Goal: Task Accomplishment & Management: Use online tool/utility

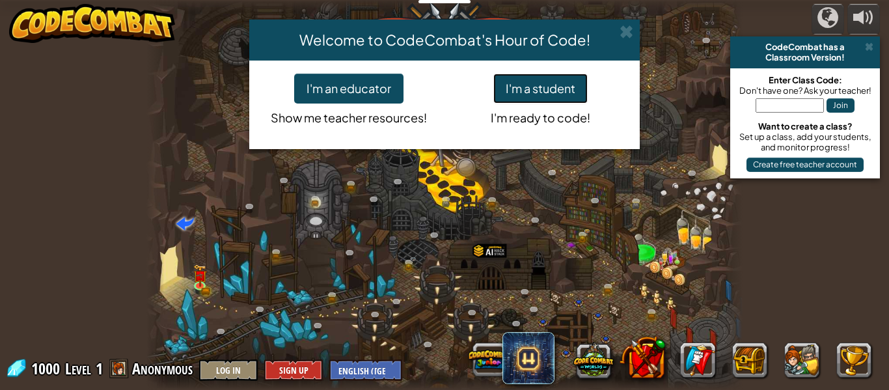
click at [556, 94] on button "I'm a student" at bounding box center [540, 89] width 94 height 30
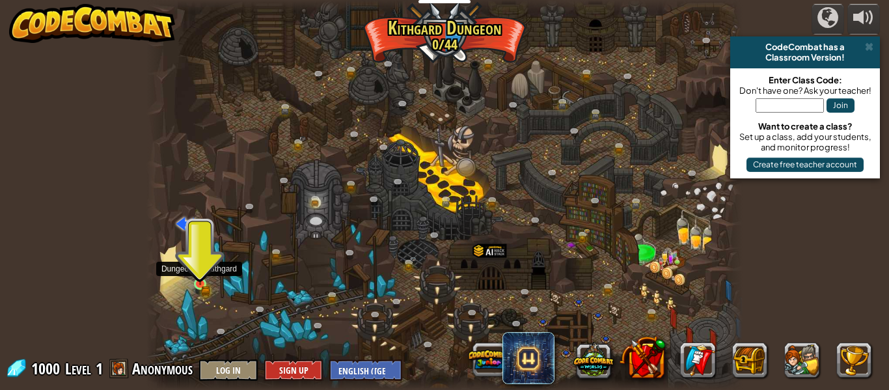
click at [197, 272] on img at bounding box center [200, 270] width 8 height 8
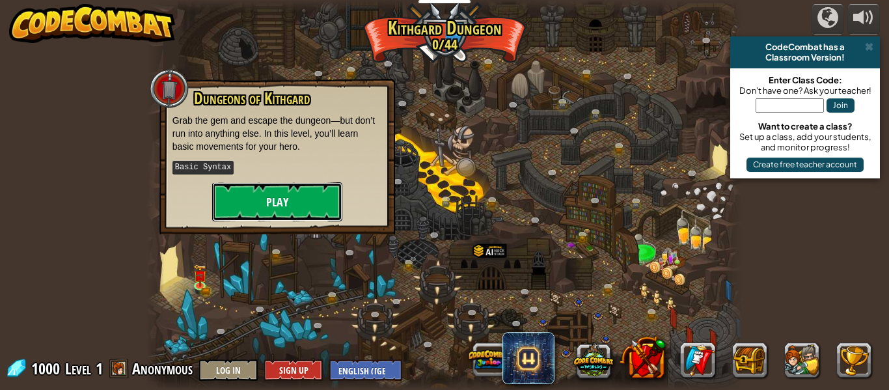
click at [297, 208] on button "Play" at bounding box center [277, 201] width 130 height 39
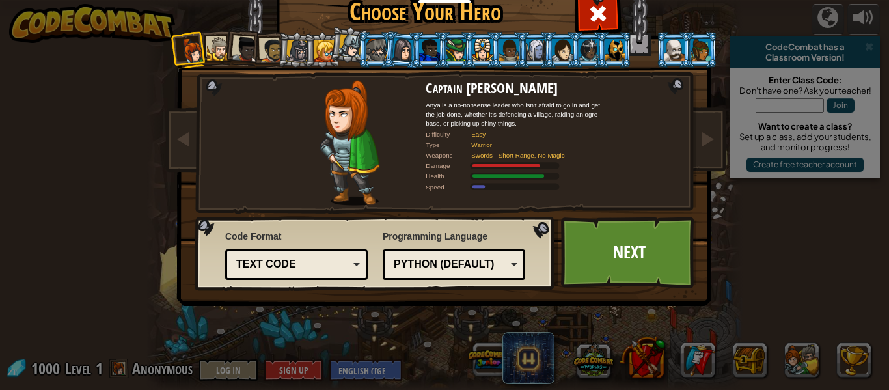
click at [404, 59] on div at bounding box center [402, 49] width 21 height 22
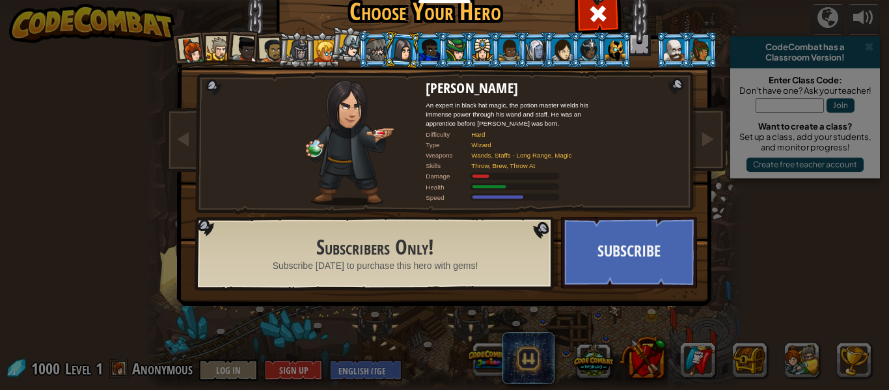
click at [426, 55] on div at bounding box center [429, 49] width 20 height 21
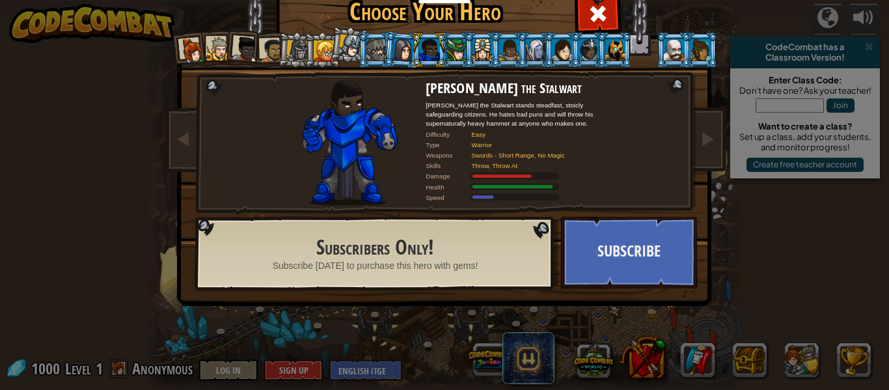
click at [452, 58] on div at bounding box center [456, 49] width 20 height 21
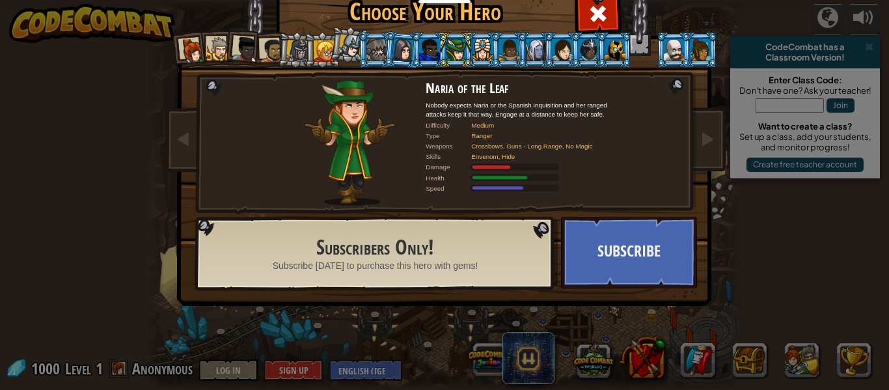
click at [480, 59] on div at bounding box center [483, 49] width 20 height 21
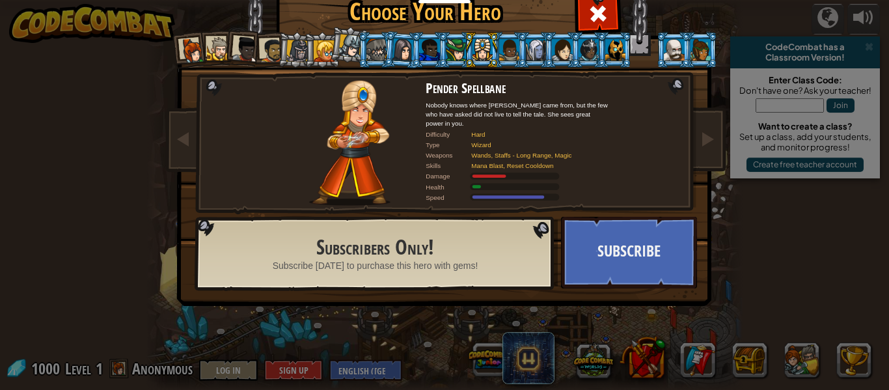
click at [511, 57] on div at bounding box center [509, 49] width 20 height 21
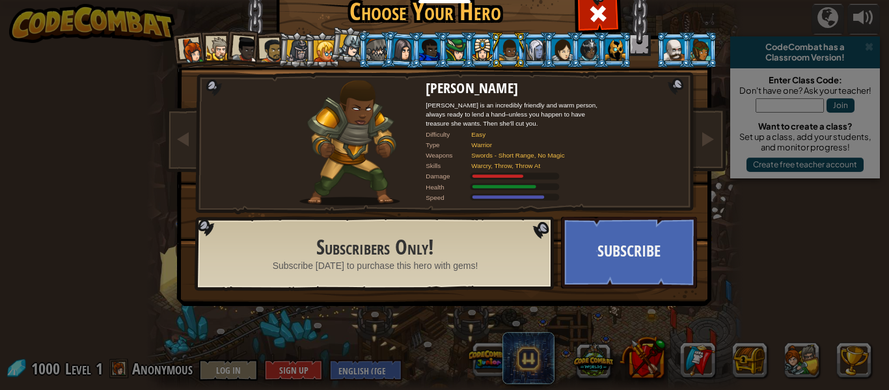
click at [535, 56] on div at bounding box center [536, 49] width 20 height 21
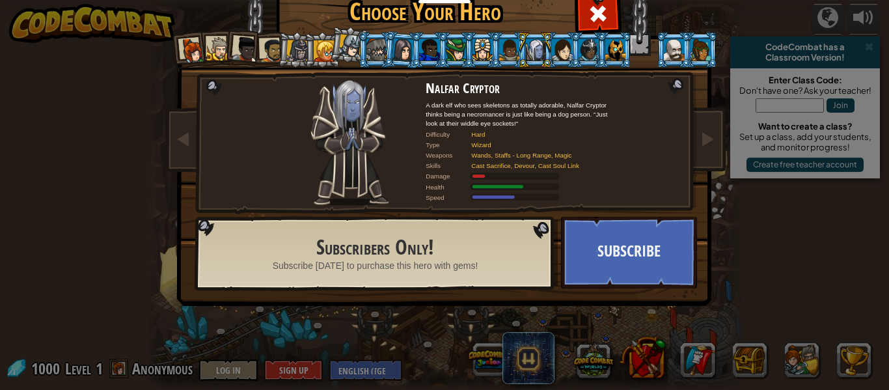
click at [698, 49] on div at bounding box center [701, 49] width 20 height 21
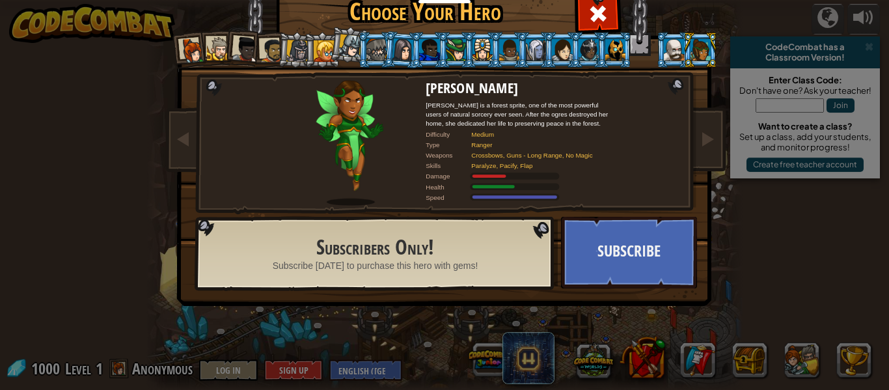
click at [201, 33] on li at bounding box center [190, 50] width 38 height 38
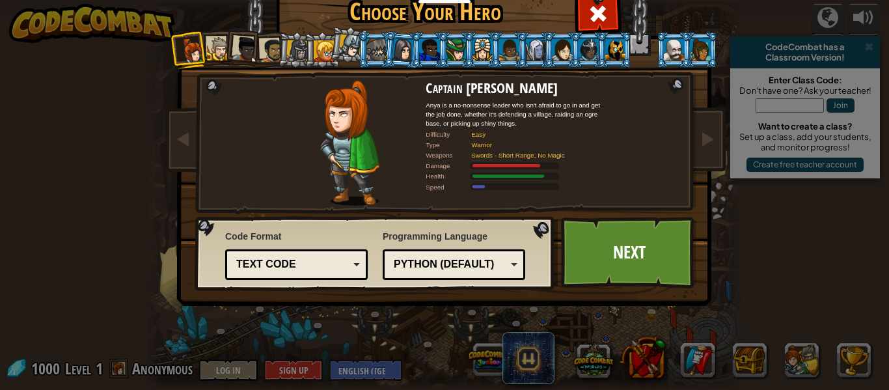
click at [210, 44] on div at bounding box center [219, 49] width 24 height 24
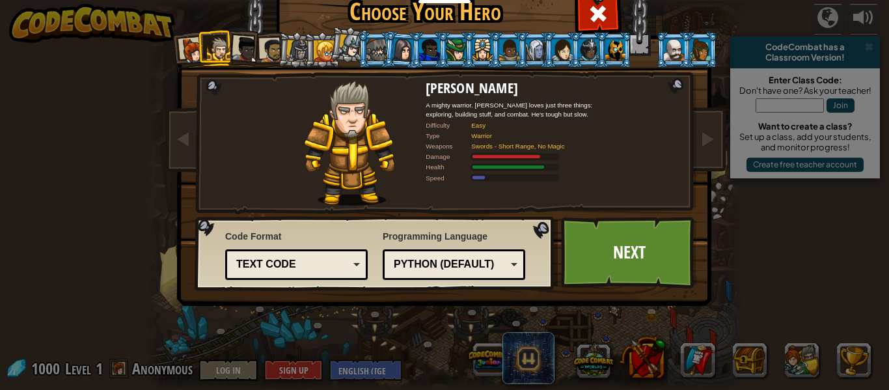
click at [240, 49] on div at bounding box center [245, 49] width 26 height 26
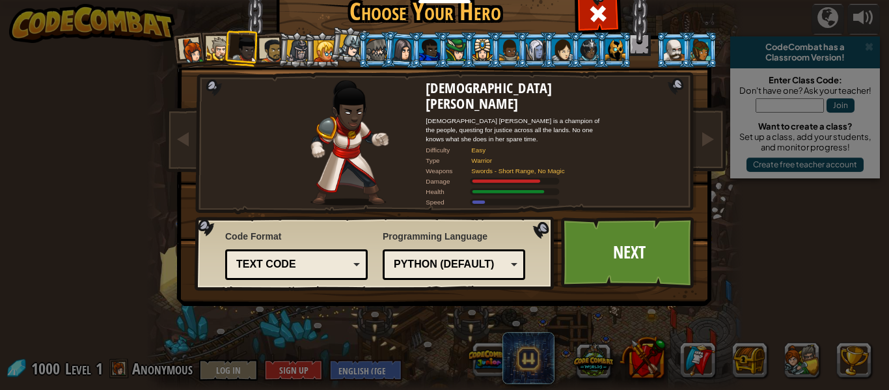
click at [269, 51] on div at bounding box center [272, 50] width 24 height 24
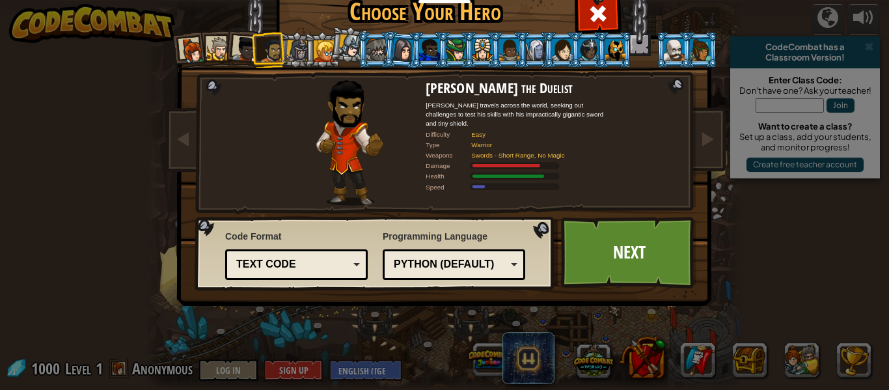
click at [303, 51] on div at bounding box center [297, 51] width 22 height 22
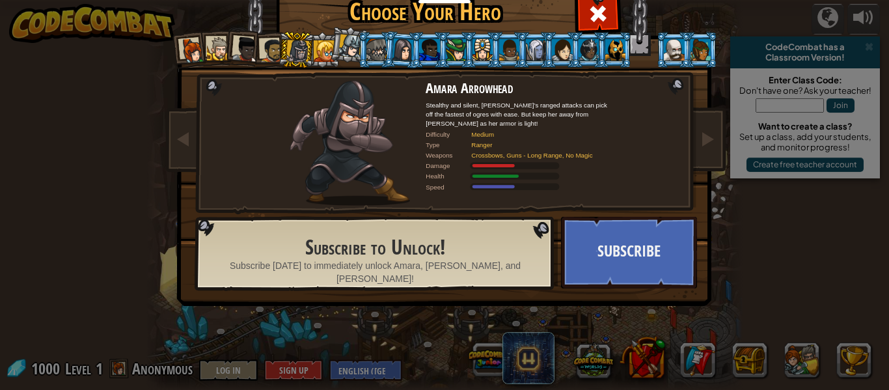
click at [322, 55] on div at bounding box center [324, 50] width 21 height 21
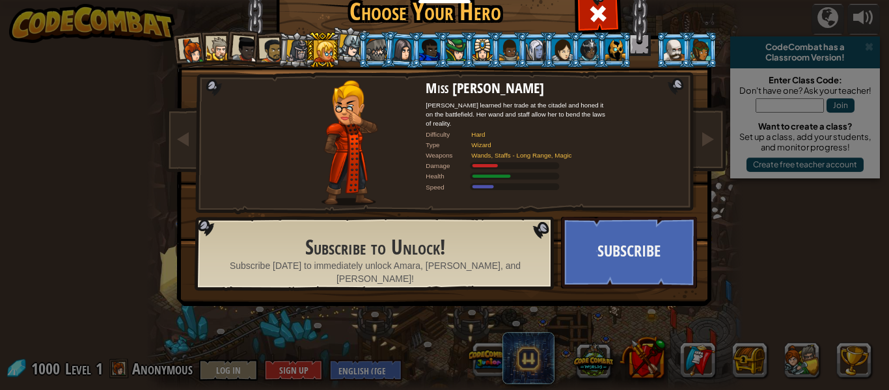
click at [349, 53] on div at bounding box center [350, 45] width 23 height 23
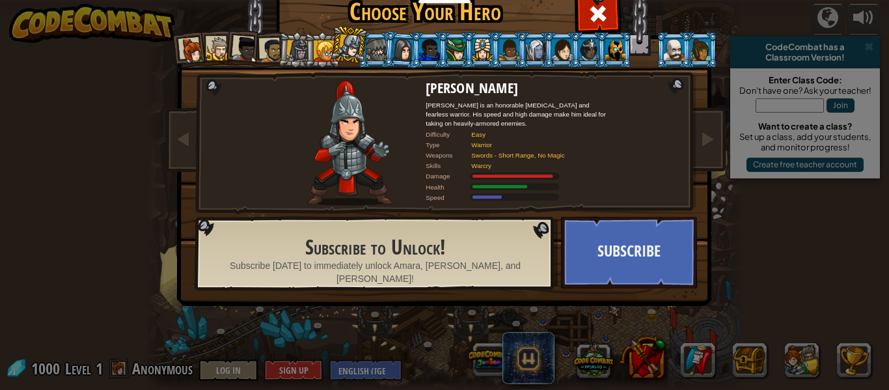
click at [369, 58] on div at bounding box center [376, 49] width 20 height 21
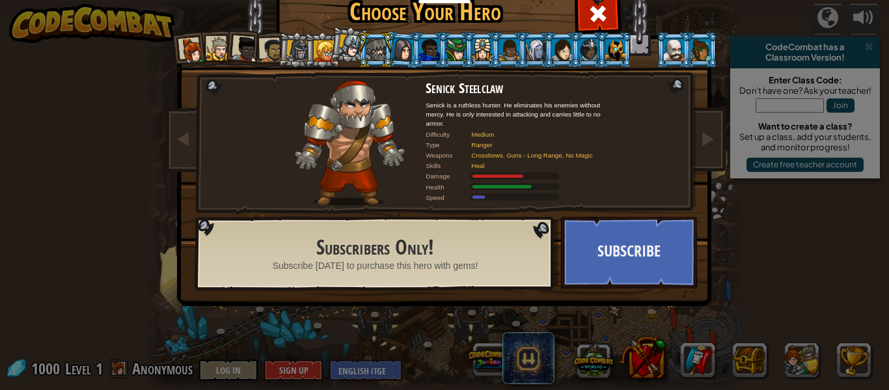
click at [396, 60] on li at bounding box center [402, 50] width 38 height 38
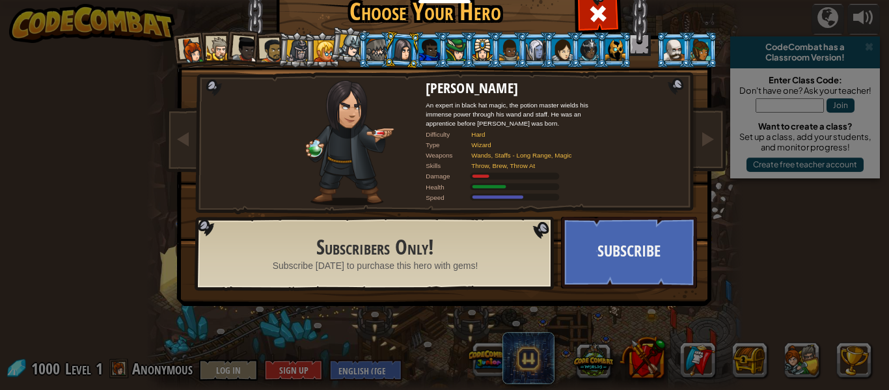
click at [428, 61] on li at bounding box center [428, 50] width 35 height 36
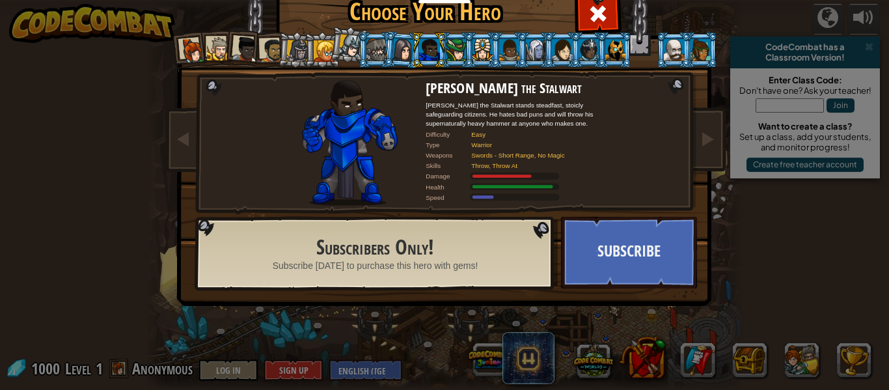
click at [460, 59] on div at bounding box center [456, 49] width 20 height 21
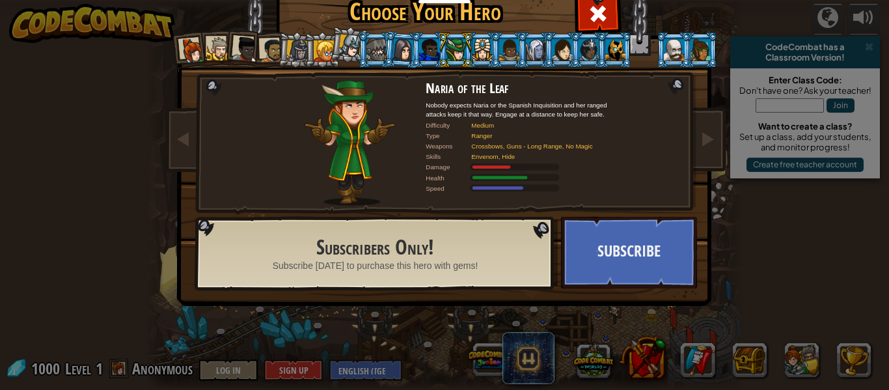
click at [496, 59] on li at bounding box center [508, 50] width 35 height 36
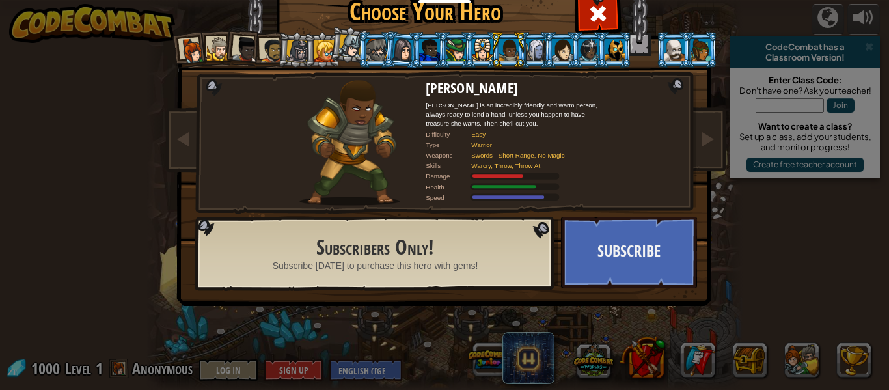
click at [527, 59] on div at bounding box center [536, 49] width 20 height 21
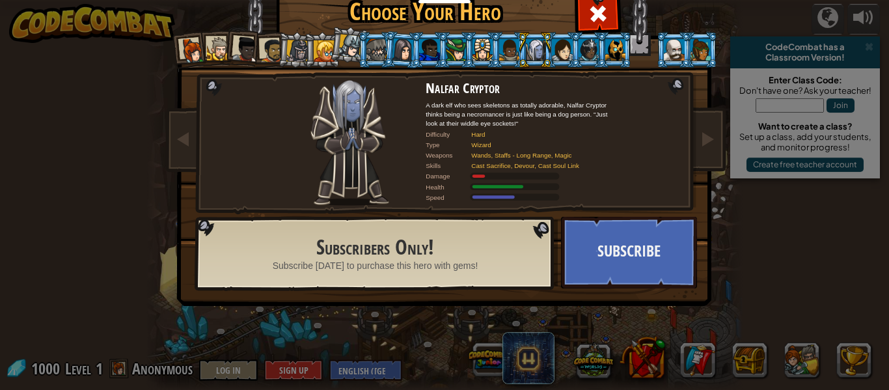
click at [552, 57] on li at bounding box center [534, 50] width 35 height 36
click at [553, 57] on div at bounding box center [562, 49] width 20 height 21
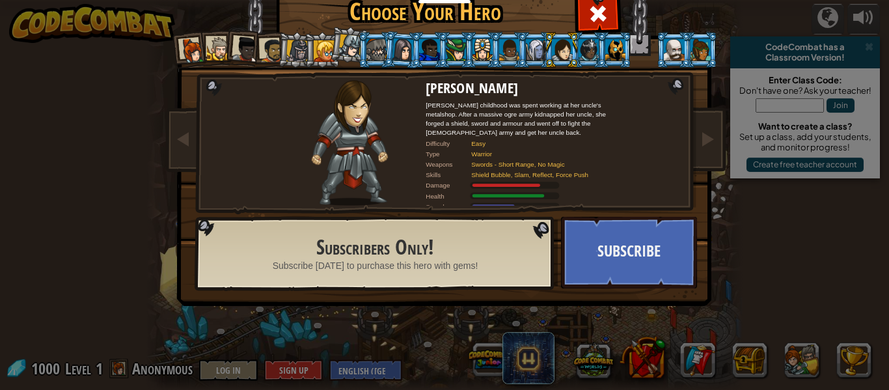
click at [593, 59] on div at bounding box center [589, 49] width 20 height 21
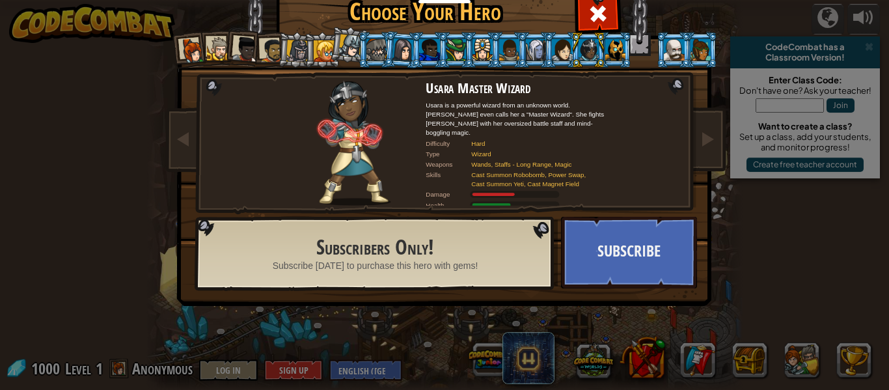
click at [615, 64] on li at bounding box center [614, 50] width 35 height 36
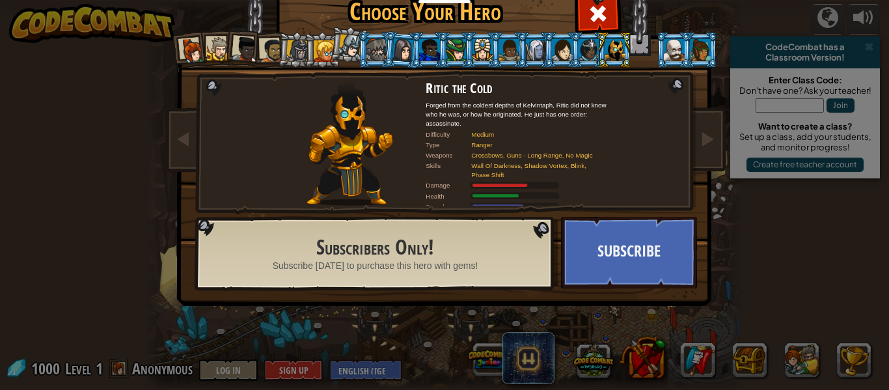
click at [680, 51] on div at bounding box center [674, 49] width 20 height 21
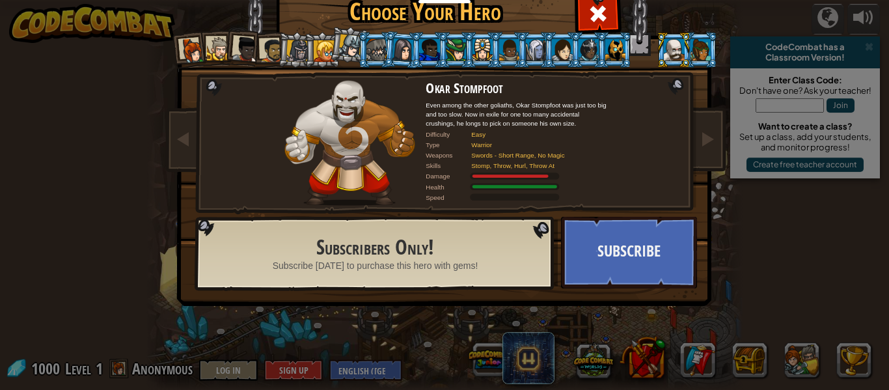
click at [707, 54] on div at bounding box center [701, 49] width 20 height 21
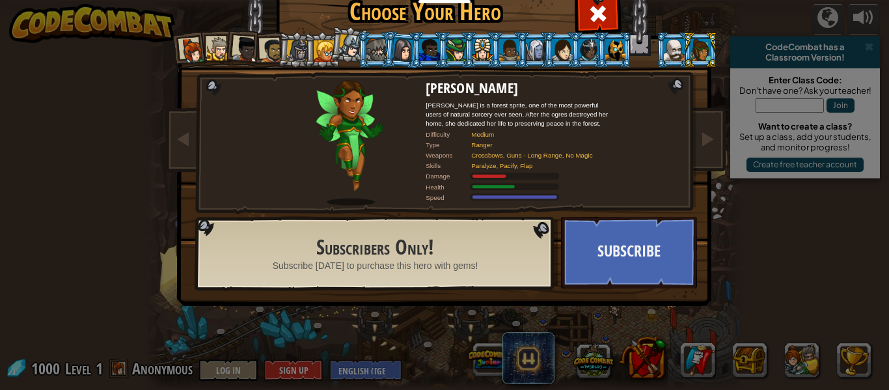
click at [589, 56] on div at bounding box center [589, 49] width 20 height 21
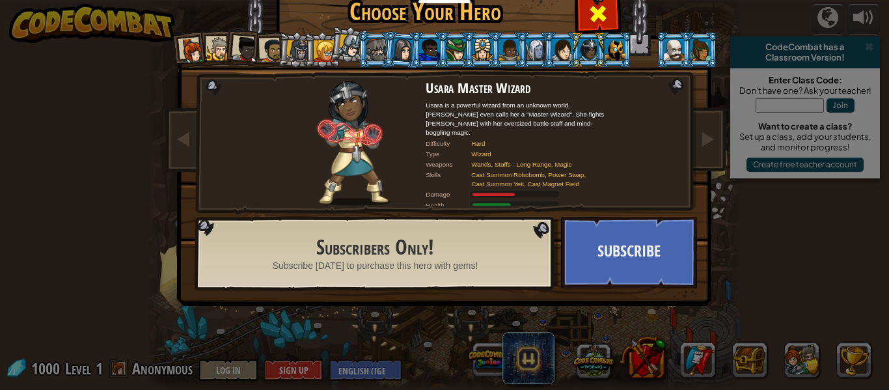
click at [599, 8] on span at bounding box center [598, 13] width 21 height 21
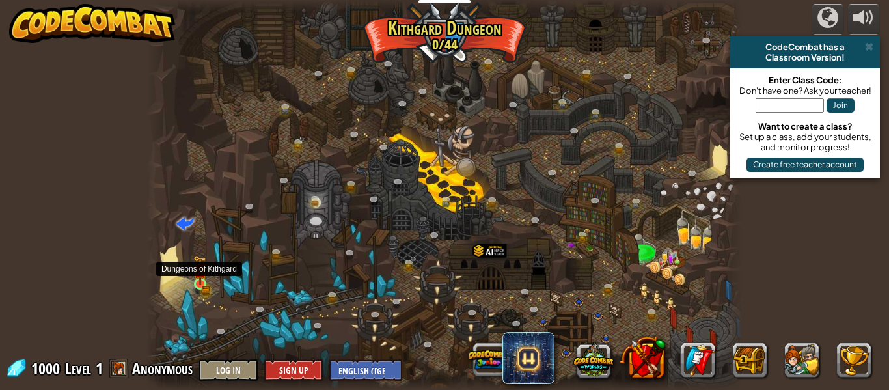
click at [198, 268] on img at bounding box center [200, 270] width 14 height 30
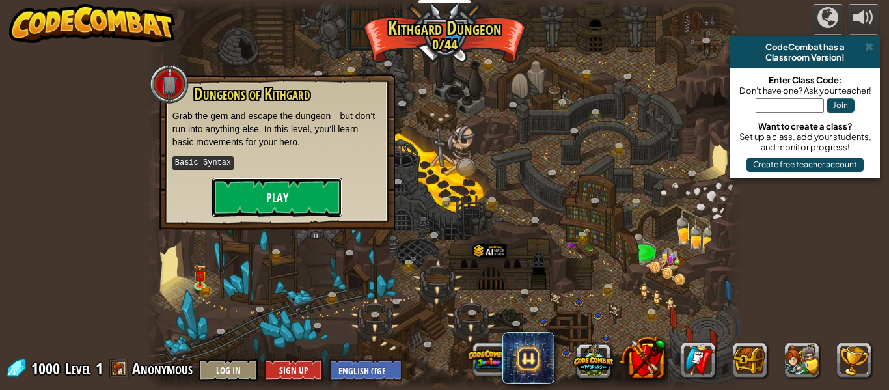
click at [256, 199] on button "Play" at bounding box center [277, 197] width 130 height 39
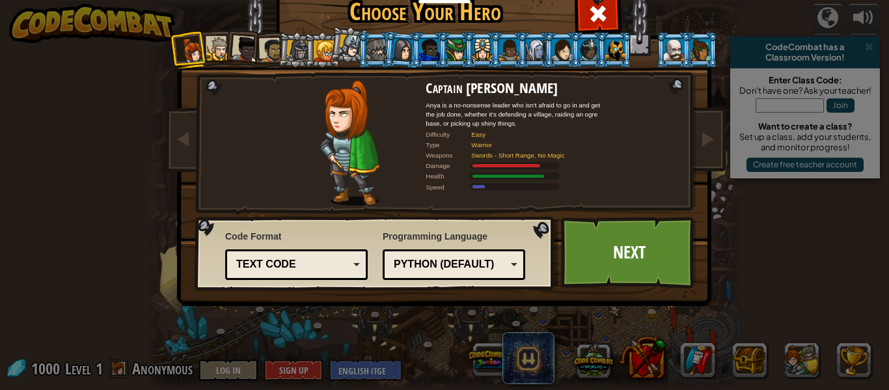
click at [592, 57] on div at bounding box center [589, 49] width 20 height 21
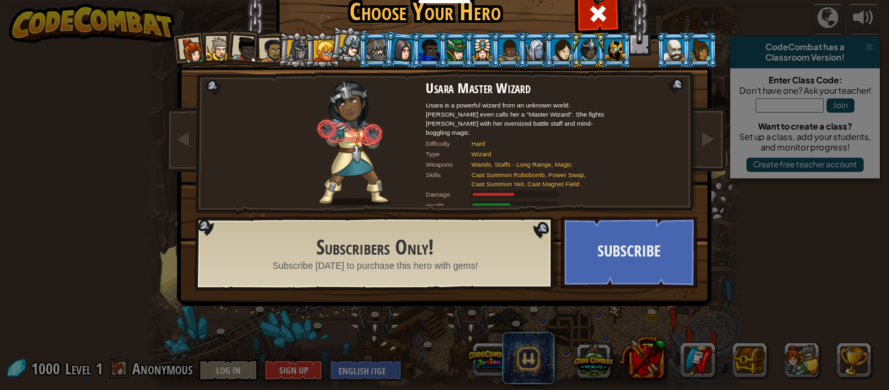
click at [536, 55] on div at bounding box center [536, 49] width 20 height 21
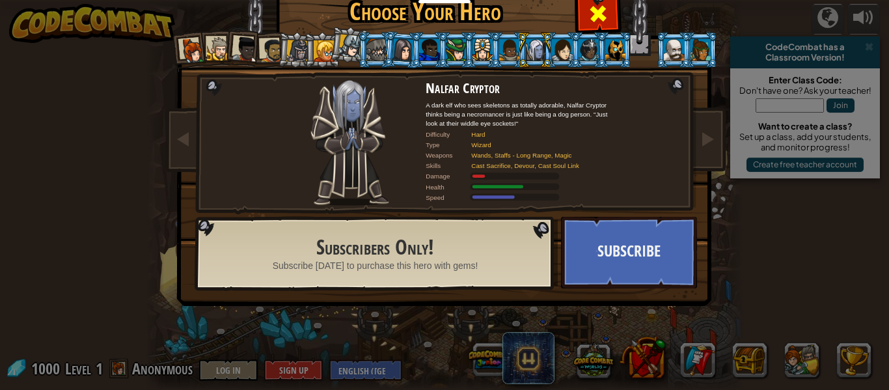
click at [589, 5] on span at bounding box center [598, 13] width 21 height 21
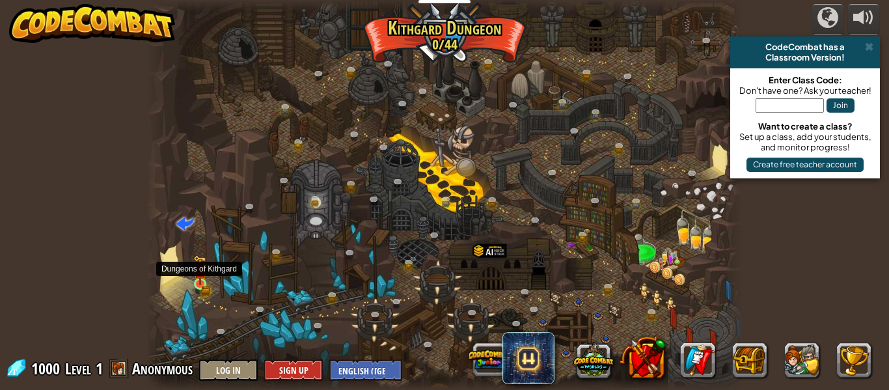
click at [195, 284] on img at bounding box center [200, 270] width 14 height 30
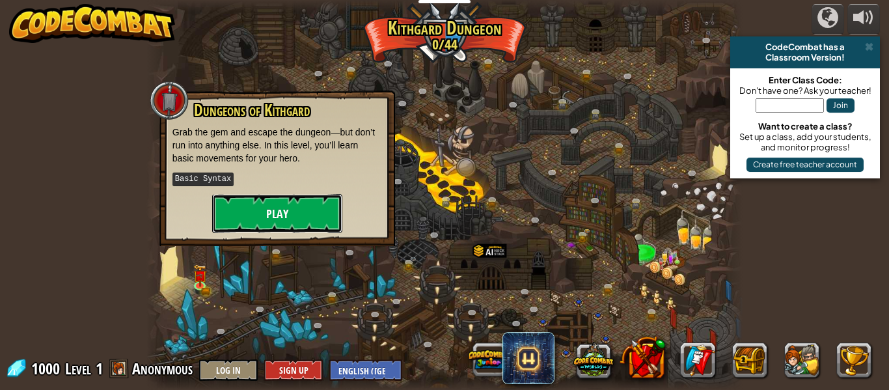
click at [271, 211] on button "Play" at bounding box center [277, 213] width 130 height 39
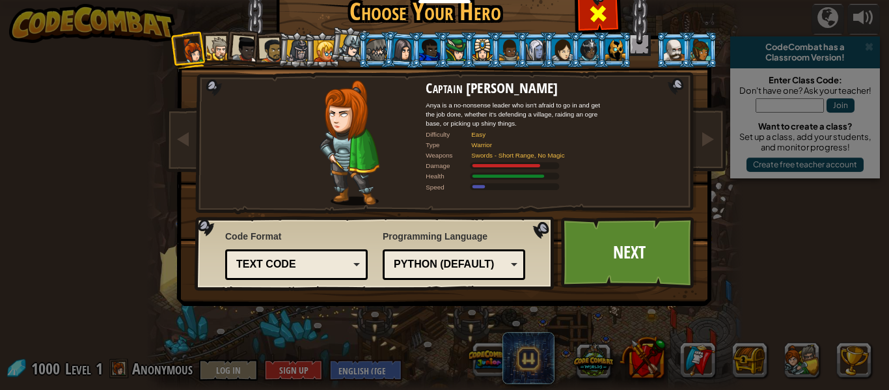
click at [587, 12] on div at bounding box center [597, 12] width 41 height 41
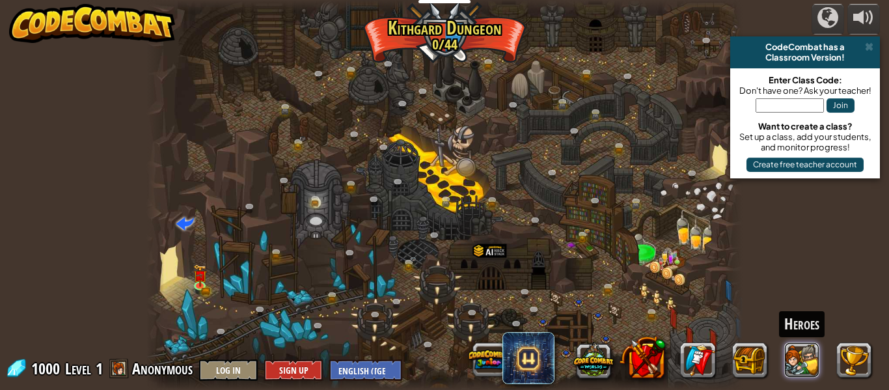
click at [814, 359] on button at bounding box center [802, 359] width 35 height 35
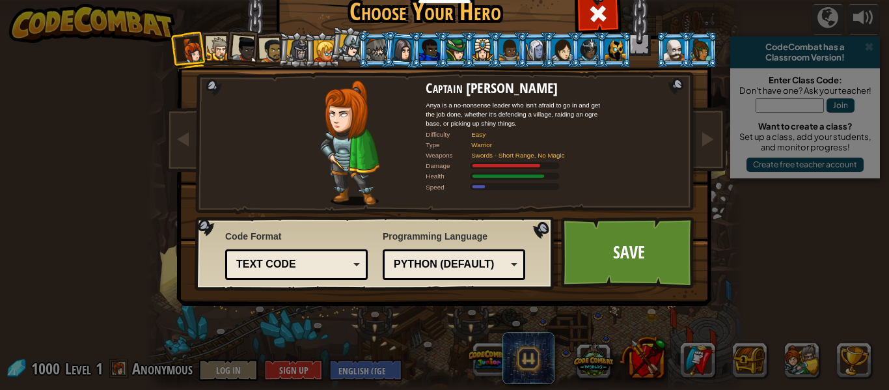
click at [698, 59] on div at bounding box center [701, 49] width 20 height 21
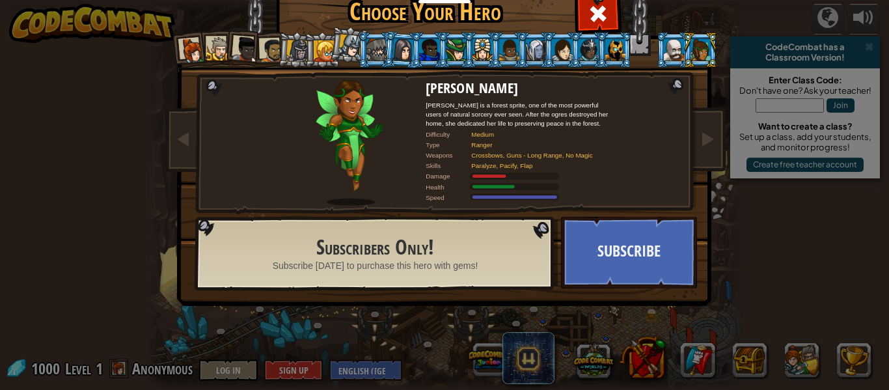
click at [193, 63] on li at bounding box center [190, 50] width 38 height 38
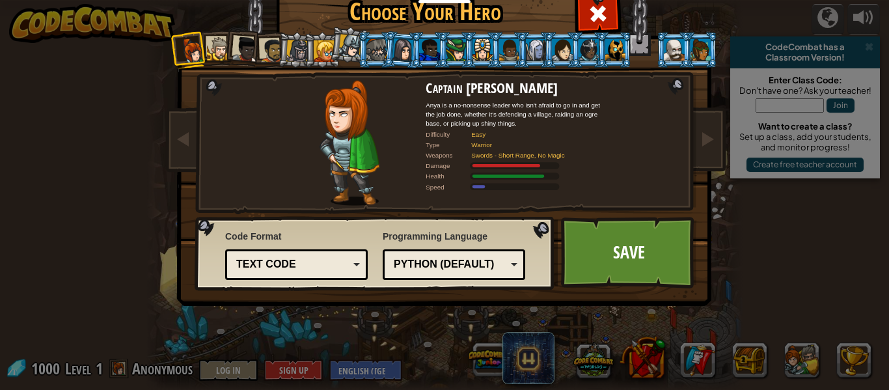
click at [219, 53] on div at bounding box center [219, 49] width 24 height 24
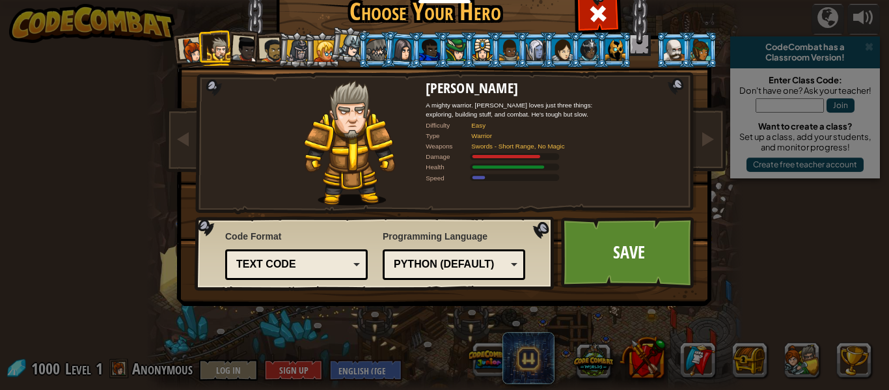
click at [234, 55] on div at bounding box center [245, 49] width 26 height 26
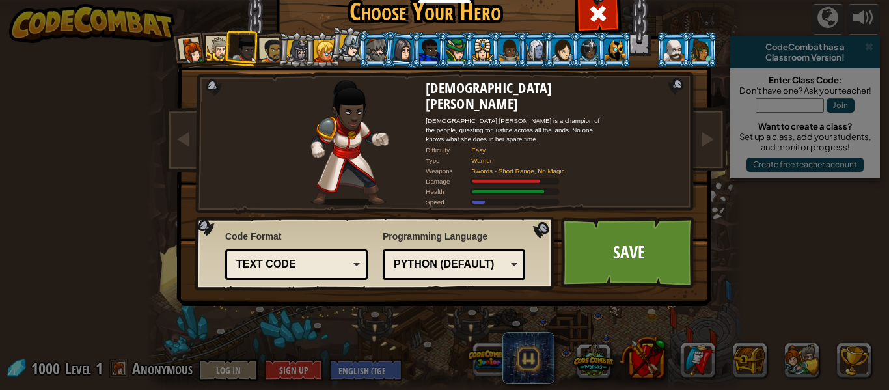
click at [273, 56] on div at bounding box center [272, 50] width 24 height 24
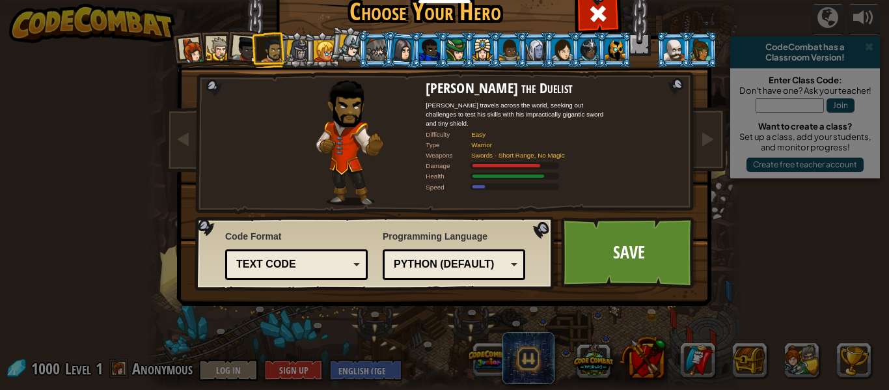
click at [303, 57] on div at bounding box center [297, 51] width 22 height 22
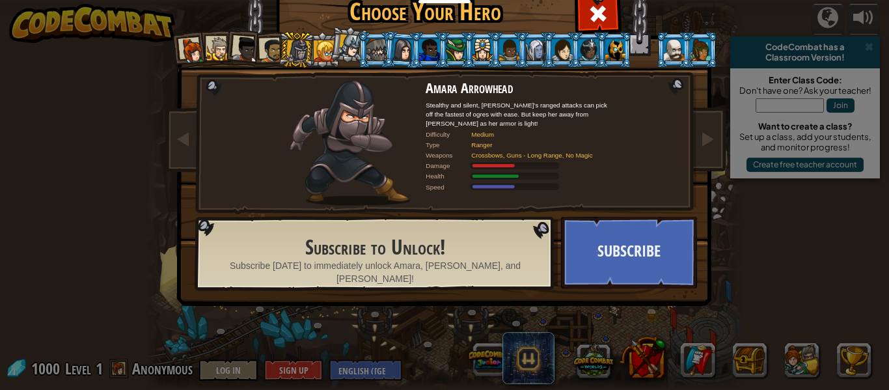
click at [281, 55] on li at bounding box center [295, 49] width 37 height 37
click at [275, 57] on div at bounding box center [272, 50] width 24 height 24
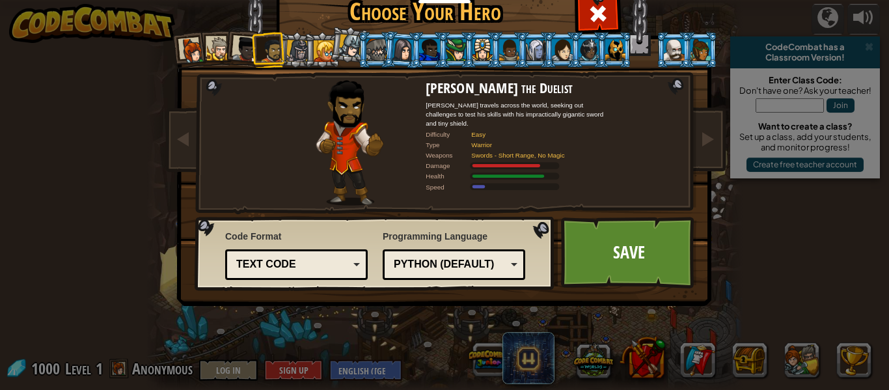
click at [247, 61] on div at bounding box center [245, 49] width 26 height 26
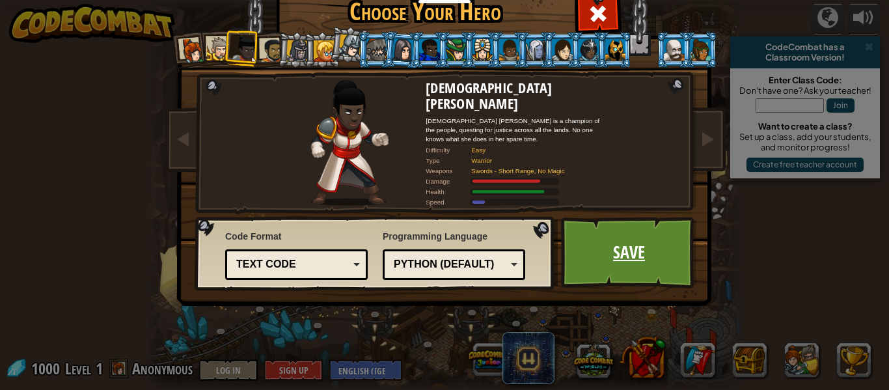
click at [631, 224] on link "Save" at bounding box center [629, 253] width 136 height 72
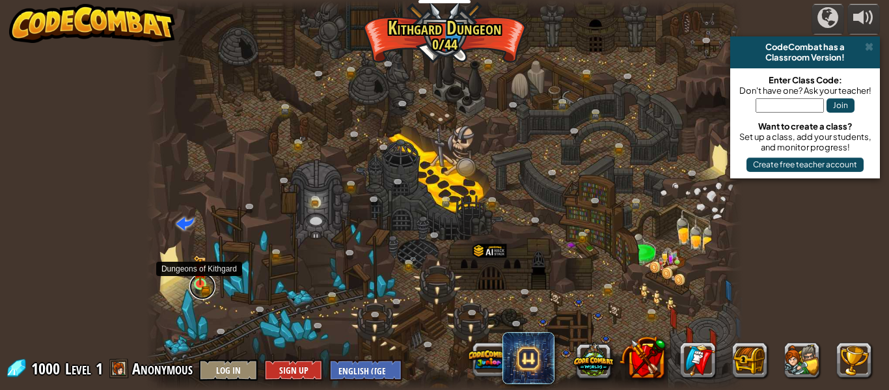
click at [200, 287] on link at bounding box center [202, 286] width 26 height 26
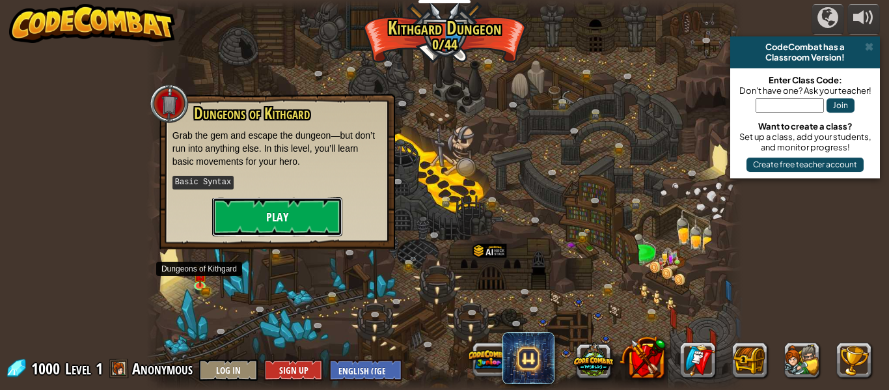
click at [330, 207] on button "Play" at bounding box center [277, 216] width 130 height 39
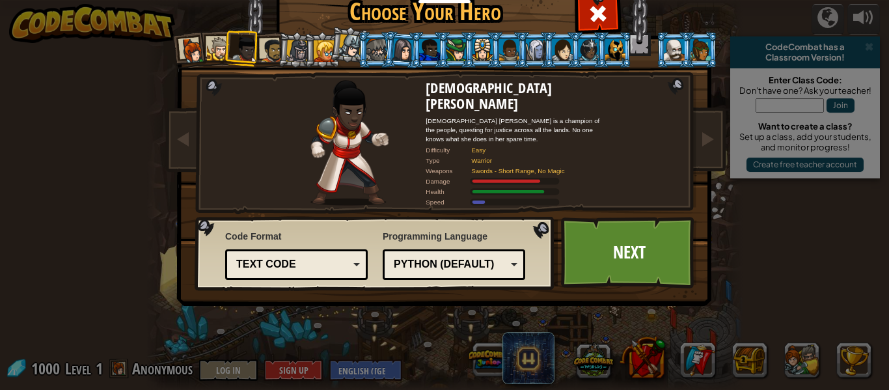
click at [342, 264] on div "Text code" at bounding box center [292, 264] width 113 height 15
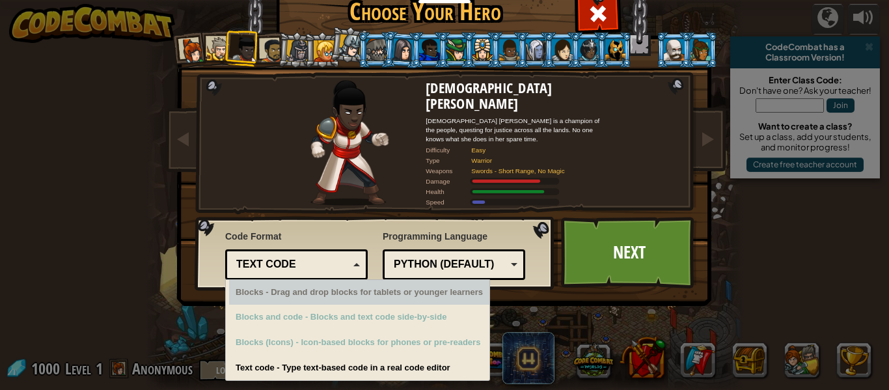
click at [463, 273] on div "Python (Default)" at bounding box center [454, 265] width 126 height 20
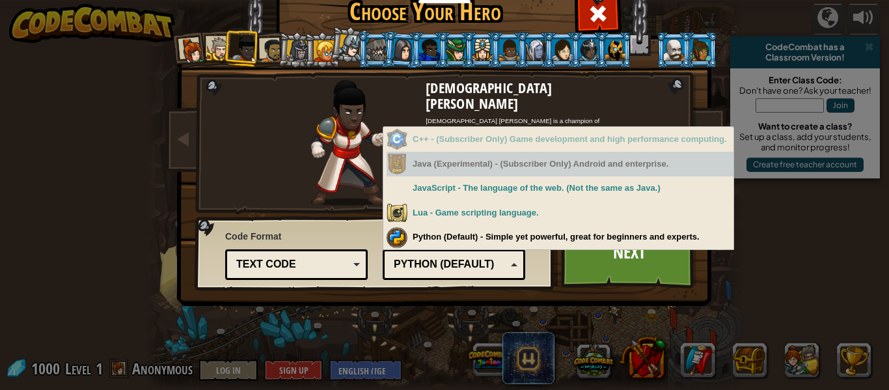
click at [344, 191] on img at bounding box center [349, 143] width 78 height 126
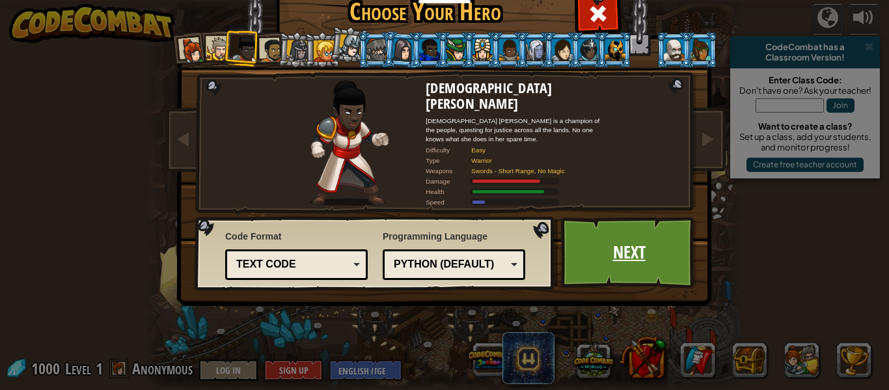
click at [592, 263] on link "Next" at bounding box center [629, 253] width 136 height 72
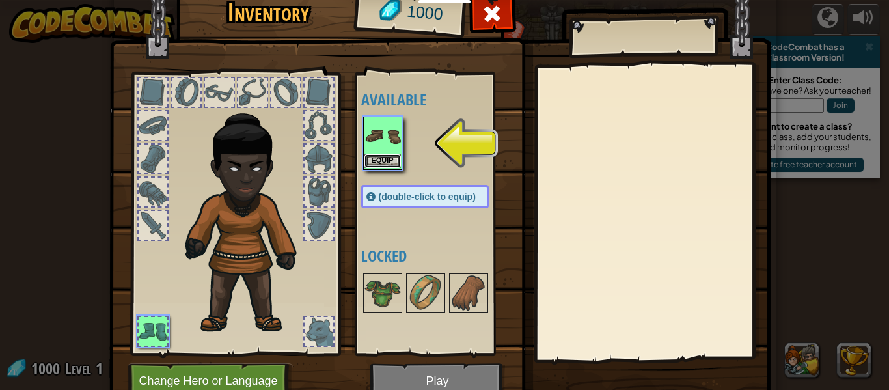
click at [389, 159] on button "Equip" at bounding box center [383, 161] width 36 height 14
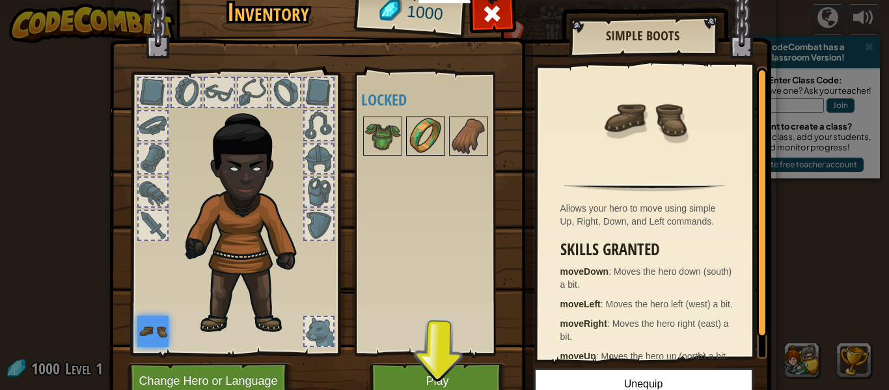
click at [431, 147] on img at bounding box center [425, 136] width 36 height 36
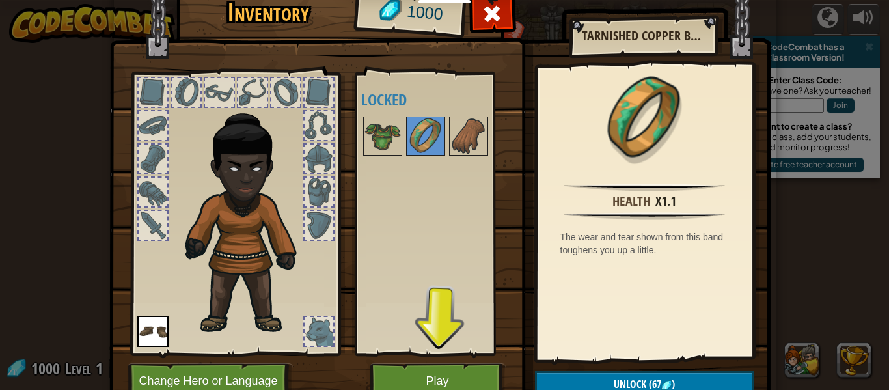
click at [314, 94] on div at bounding box center [319, 92] width 29 height 29
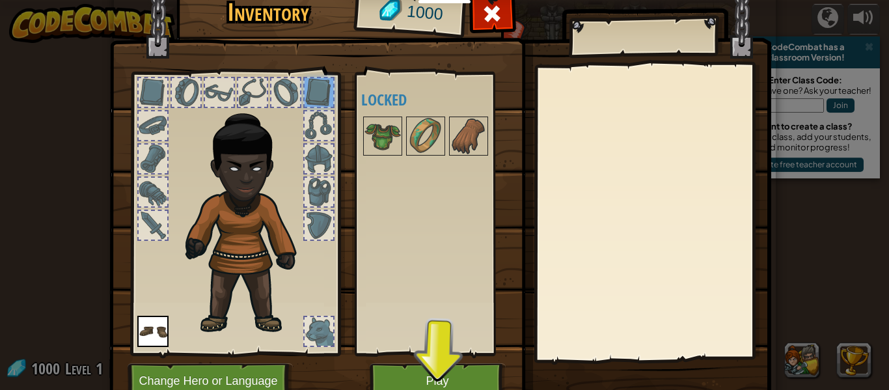
click at [331, 134] on div at bounding box center [319, 125] width 29 height 29
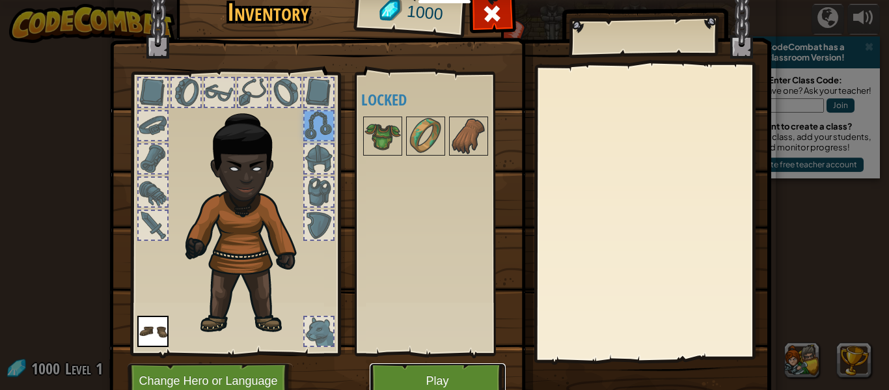
click at [422, 379] on button "Play" at bounding box center [438, 381] width 136 height 36
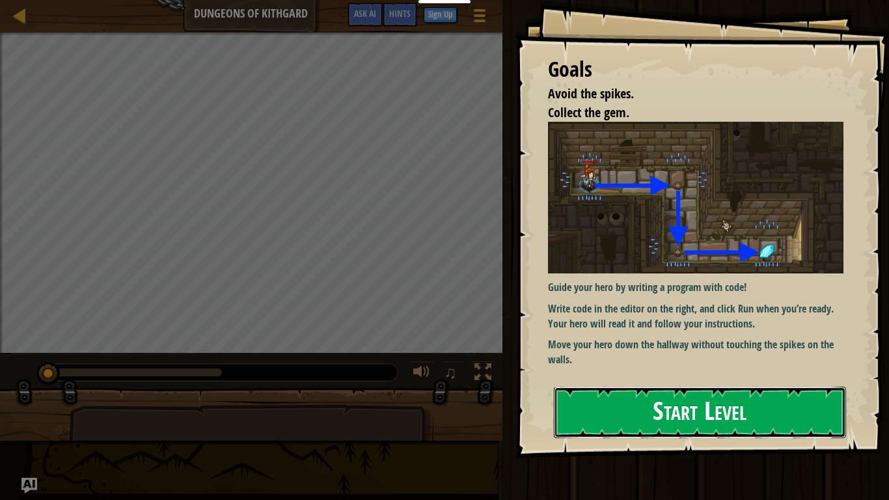
click at [678, 389] on button "Start Level" at bounding box center [700, 412] width 292 height 51
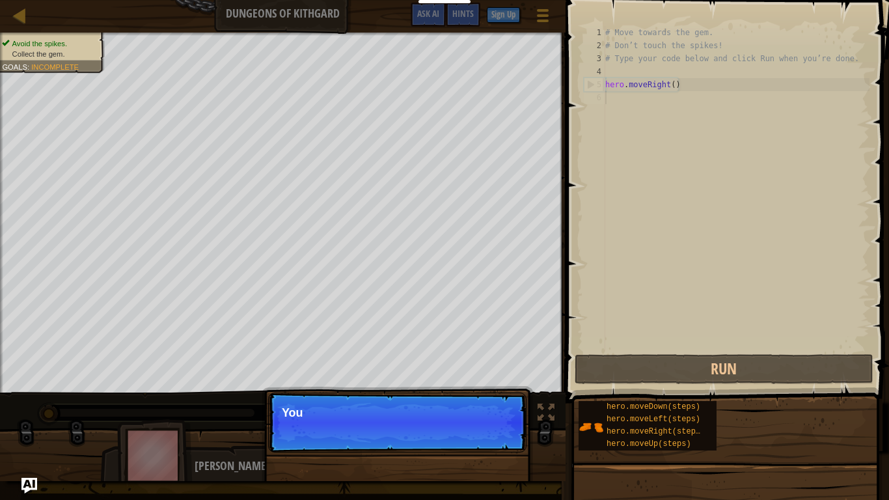
click at [503, 389] on p "Continue You" at bounding box center [397, 423] width 258 height 60
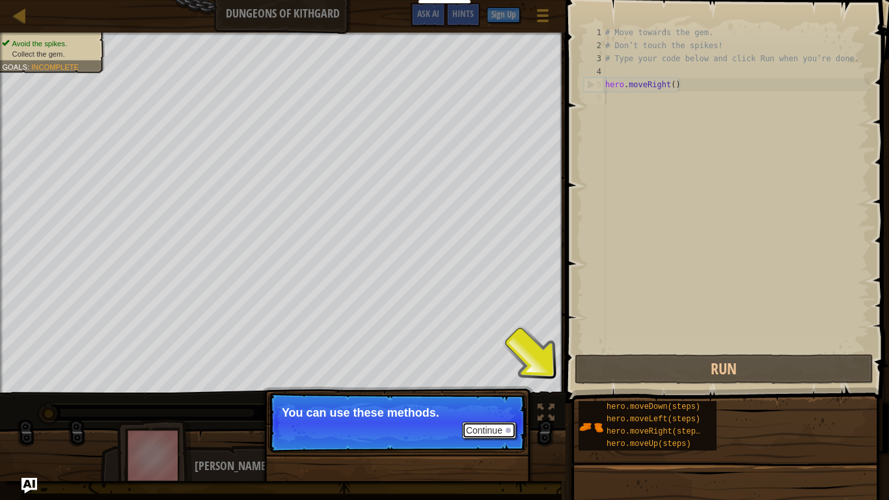
click at [503, 389] on button "Continue" at bounding box center [489, 430] width 54 height 17
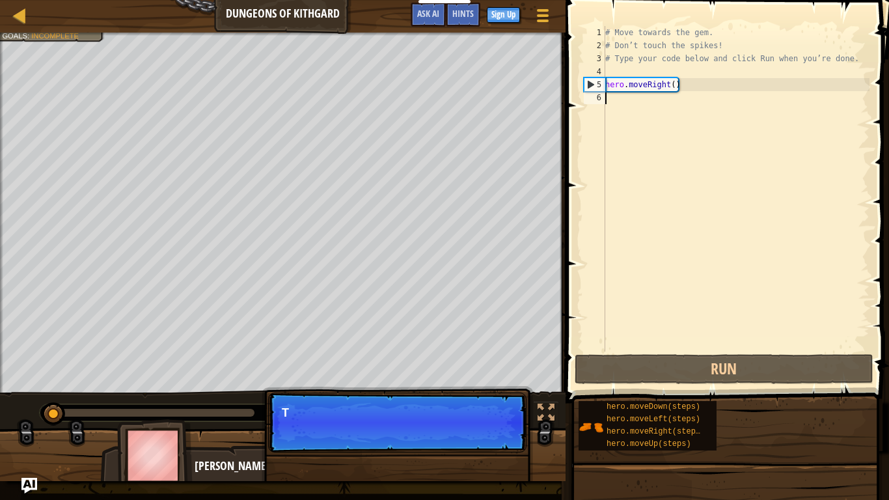
scroll to position [6, 0]
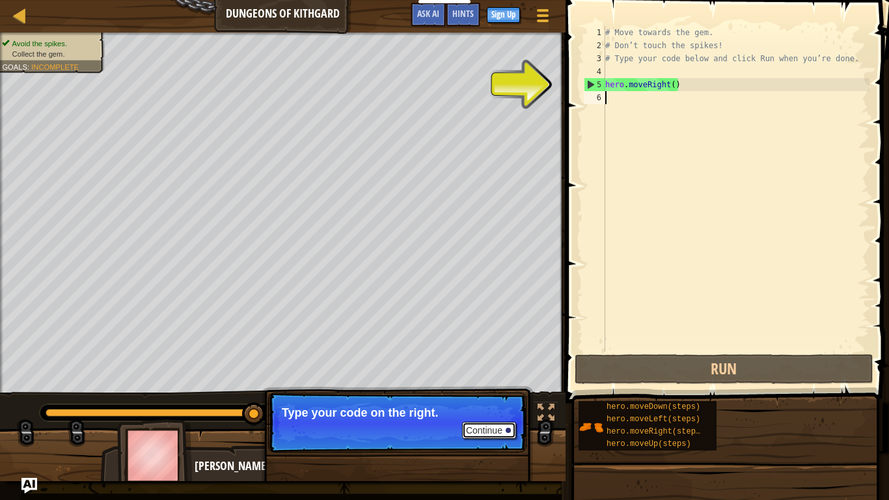
click at [499, 389] on button "Continue" at bounding box center [489, 430] width 54 height 17
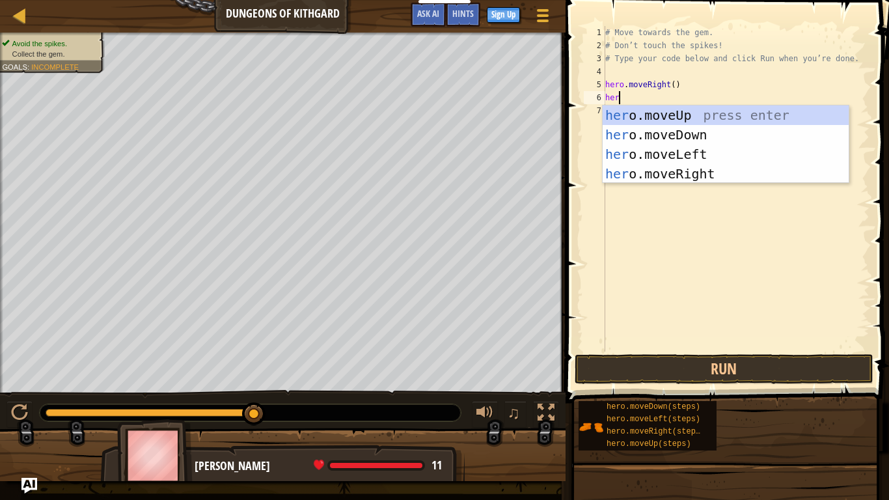
type textarea "hero"
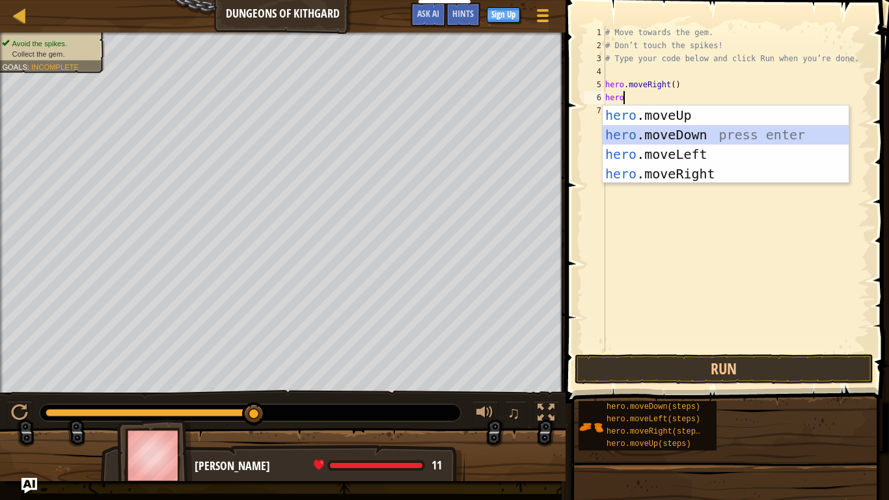
click at [665, 136] on div "hero .moveUp press enter hero .moveDown press enter hero .moveLeft press enter …" at bounding box center [726, 163] width 246 height 117
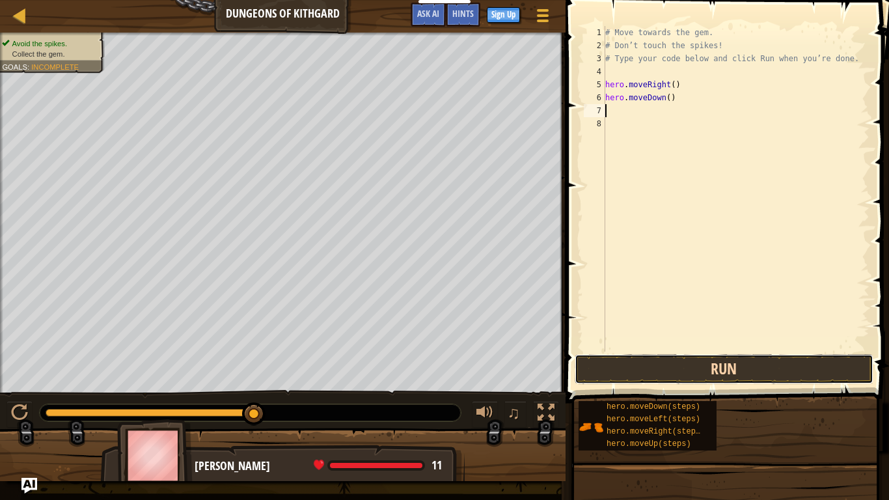
click at [736, 376] on button "Run" at bounding box center [724, 369] width 299 height 30
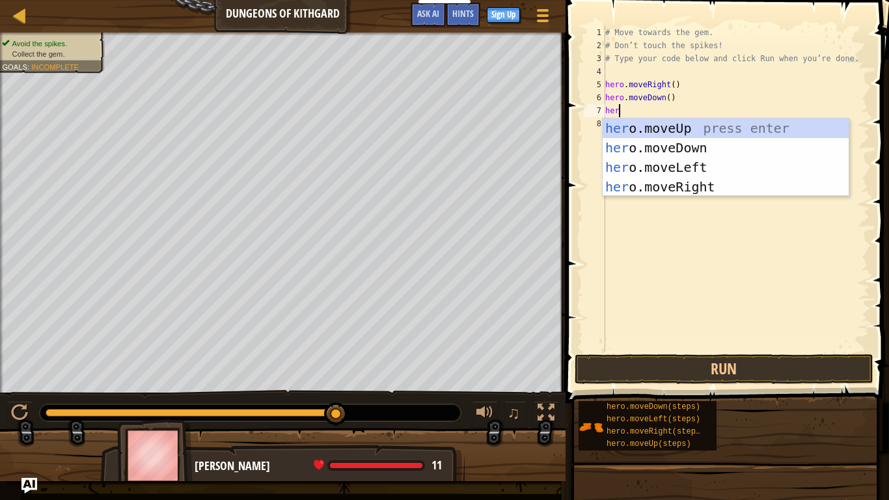
type textarea "hero"
click at [703, 184] on div "hero .moveUp press enter hero .moveDown press enter hero .moveLeft press enter …" at bounding box center [726, 176] width 246 height 117
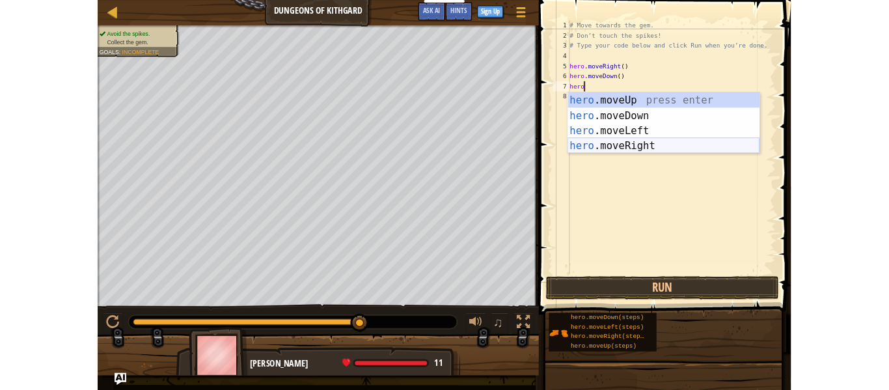
scroll to position [6, 0]
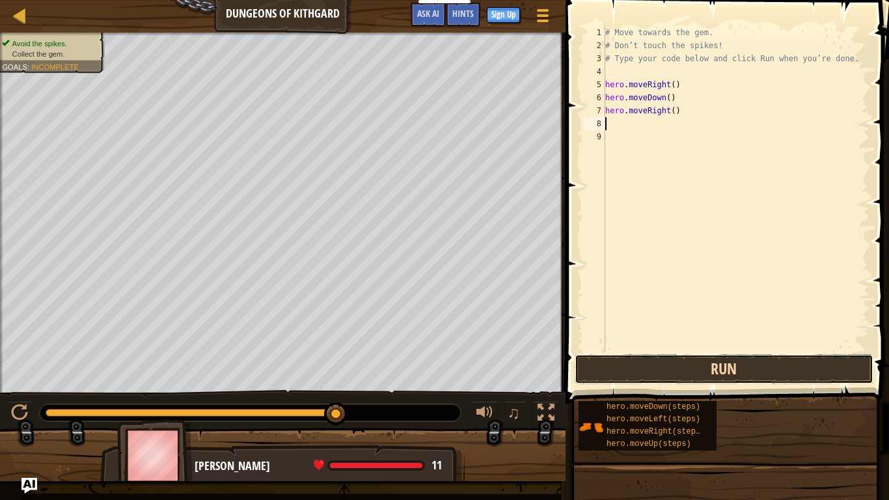
click at [699, 365] on button "Run" at bounding box center [724, 369] width 299 height 30
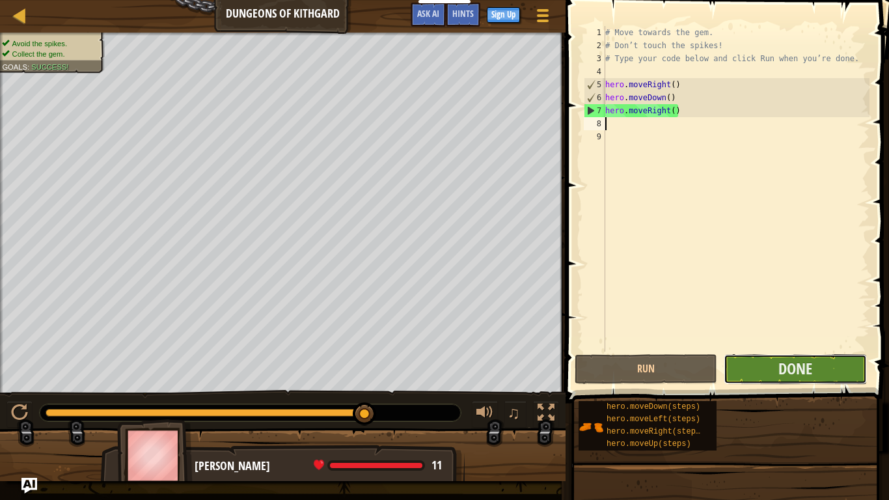
click at [816, 359] on button "Done" at bounding box center [795, 369] width 143 height 30
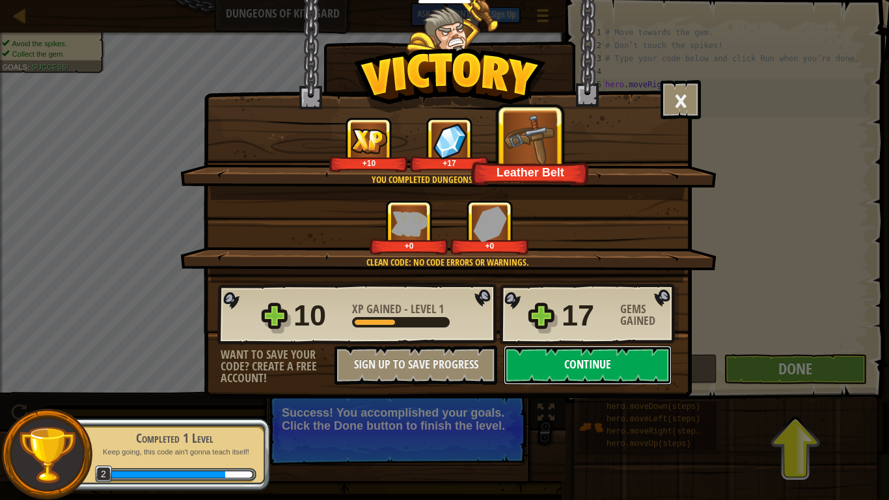
click at [582, 361] on button "Continue" at bounding box center [588, 365] width 168 height 39
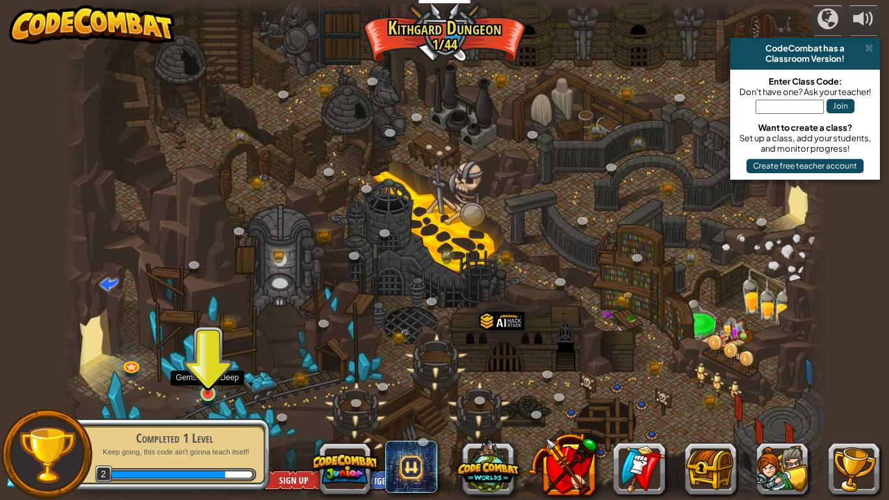
click at [199, 387] on img at bounding box center [208, 372] width 20 height 44
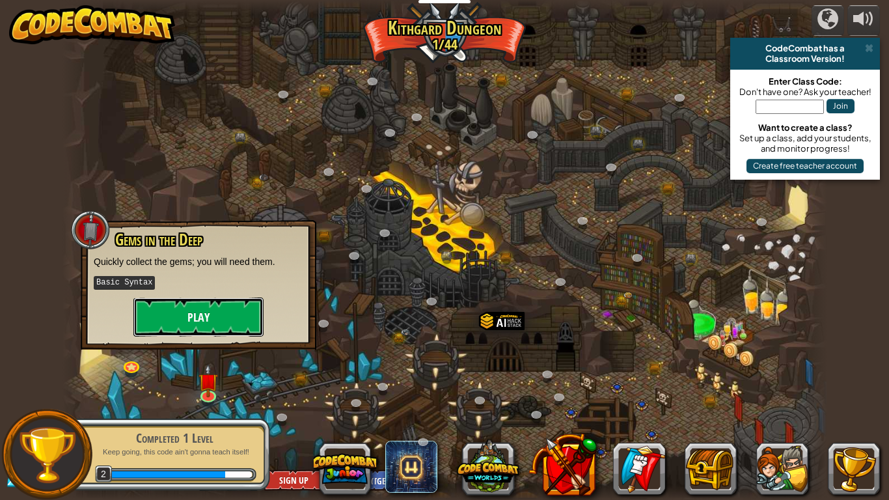
click at [244, 309] on button "Play" at bounding box center [198, 316] width 130 height 39
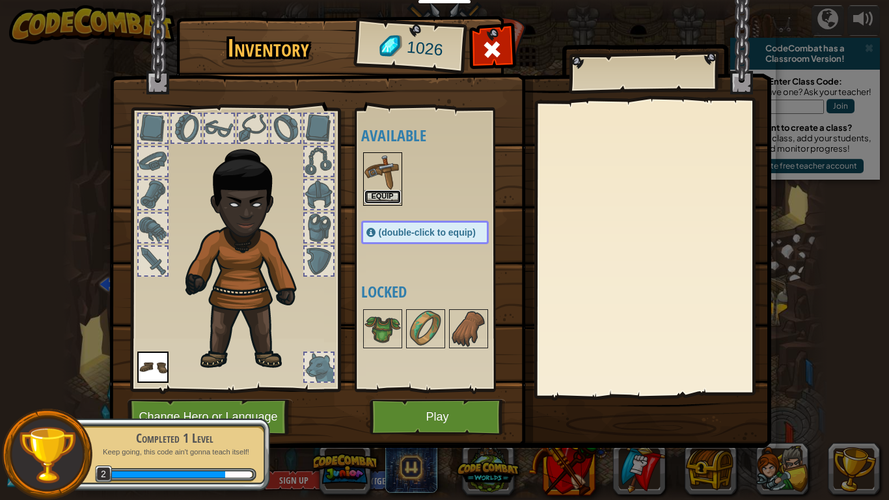
click at [399, 202] on button "Equip" at bounding box center [383, 197] width 36 height 14
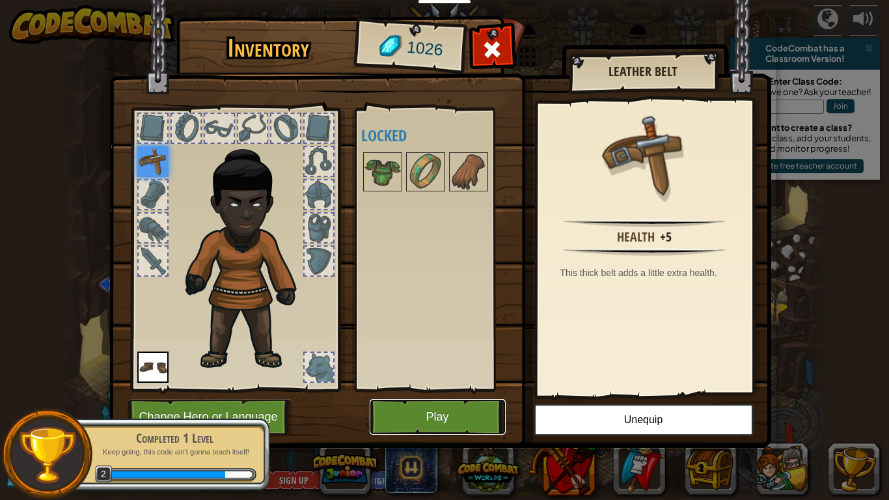
click at [456, 389] on button "Play" at bounding box center [438, 417] width 136 height 36
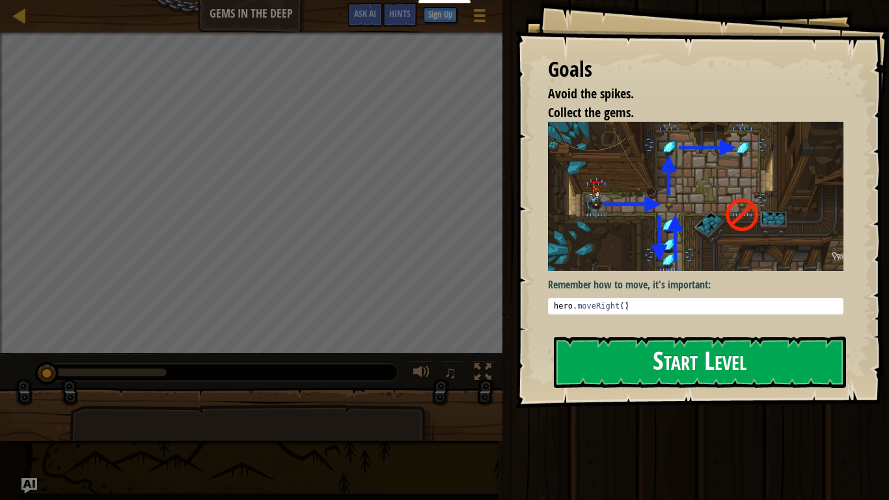
click at [763, 365] on button "Start Level" at bounding box center [700, 362] width 292 height 51
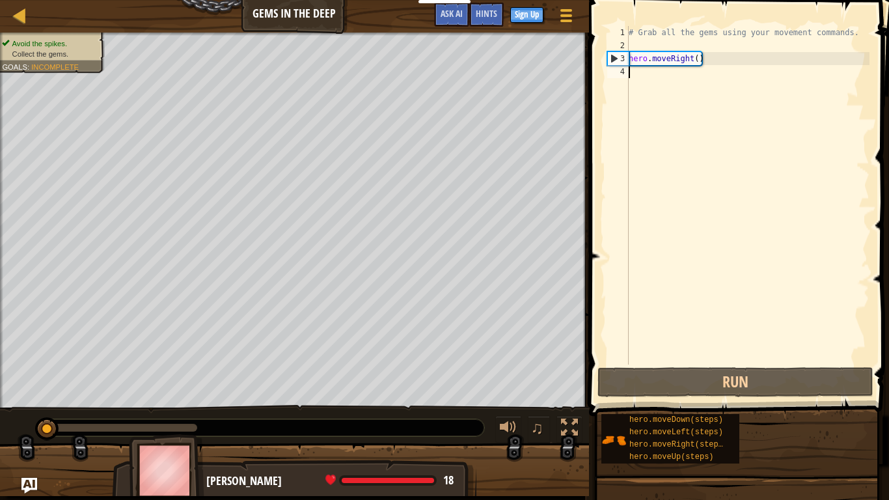
click at [643, 62] on div "# Grab all the gems using your movement commands. hero . moveRight ( )" at bounding box center [747, 208] width 243 height 365
type textarea "hero.moveRight()"
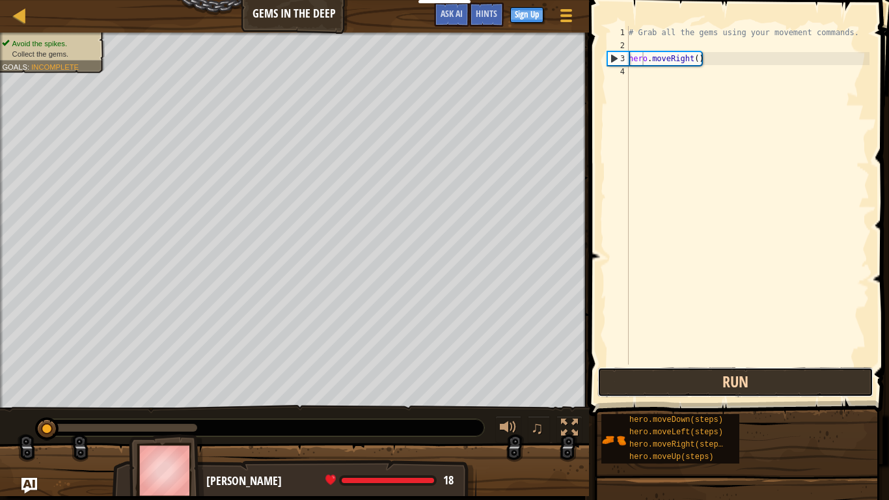
click at [726, 374] on button "Run" at bounding box center [736, 382] width 276 height 30
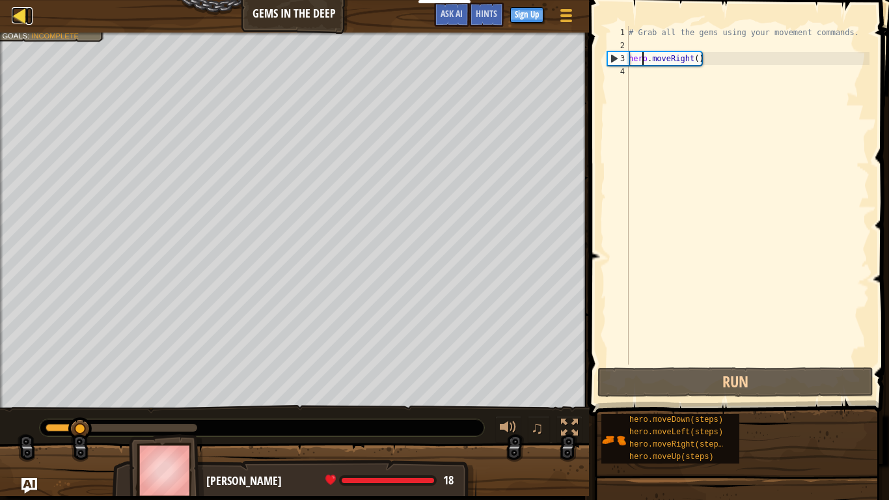
click at [20, 23] on div at bounding box center [20, 15] width 16 height 16
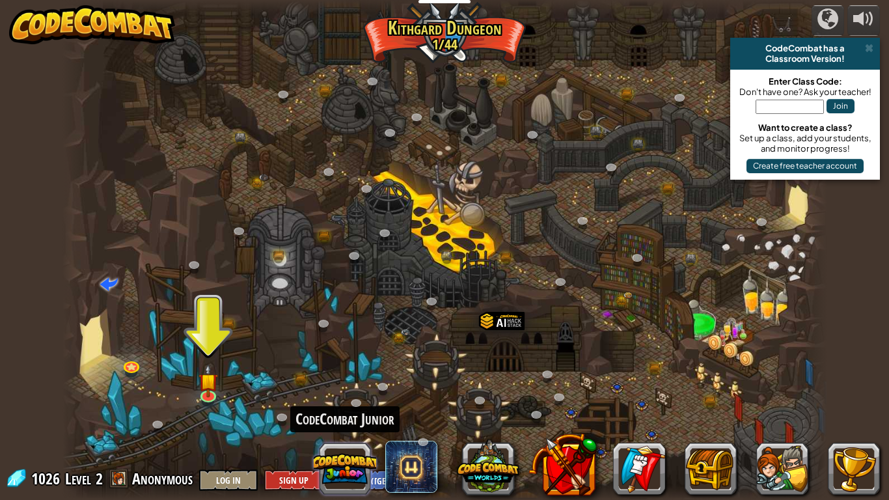
click at [355, 389] on button at bounding box center [345, 468] width 62 height 62
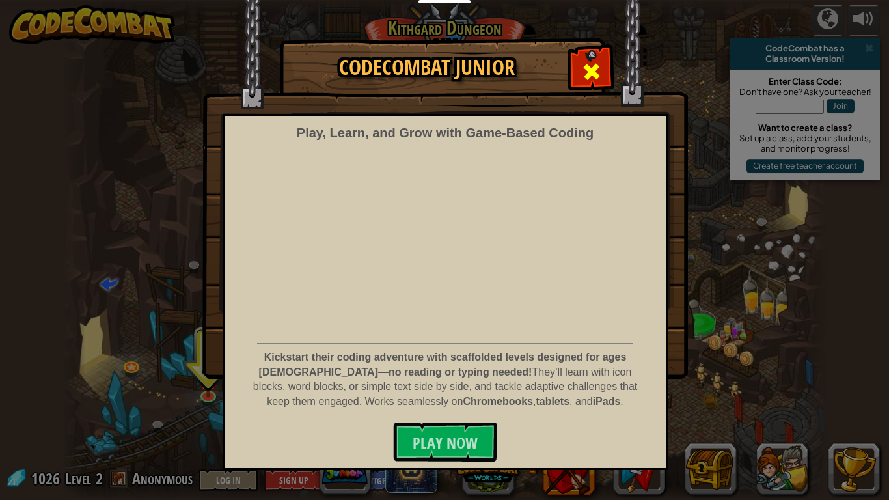
click at [590, 75] on span at bounding box center [591, 71] width 21 height 21
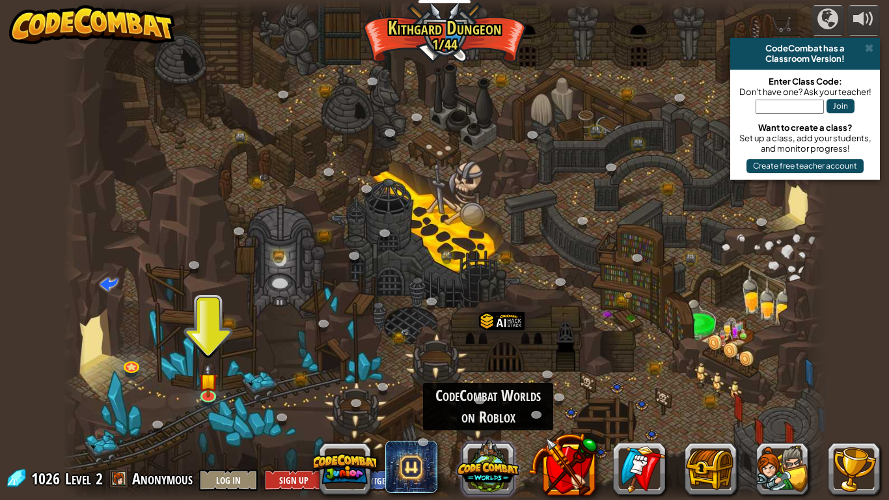
click at [509, 389] on button at bounding box center [488, 466] width 62 height 62
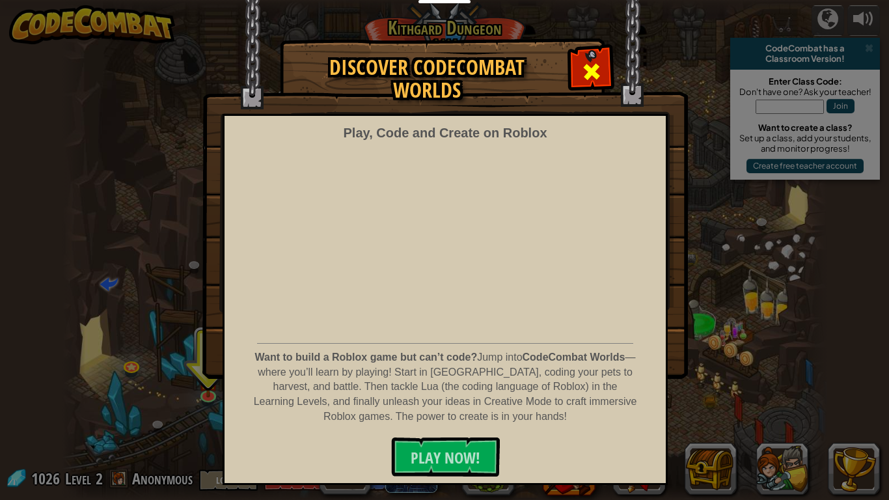
click at [596, 51] on div at bounding box center [591, 69] width 41 height 41
